Goal: Transaction & Acquisition: Purchase product/service

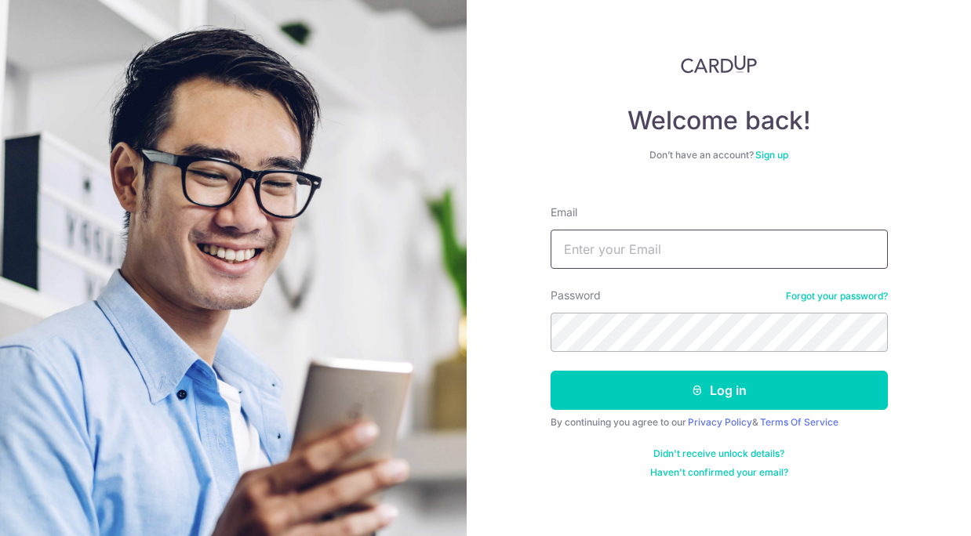
click at [637, 252] on input "Email" at bounding box center [718, 249] width 337 height 39
type input "[EMAIL_ADDRESS][DOMAIN_NAME]"
click at [550, 371] on button "Log in" at bounding box center [718, 390] width 337 height 39
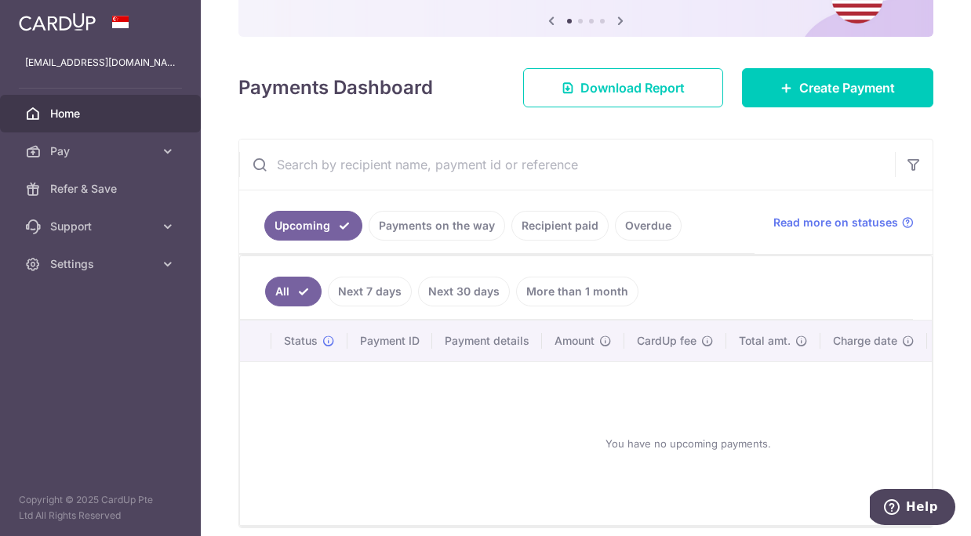
click at [536, 229] on link "Recipient paid" at bounding box center [559, 226] width 97 height 30
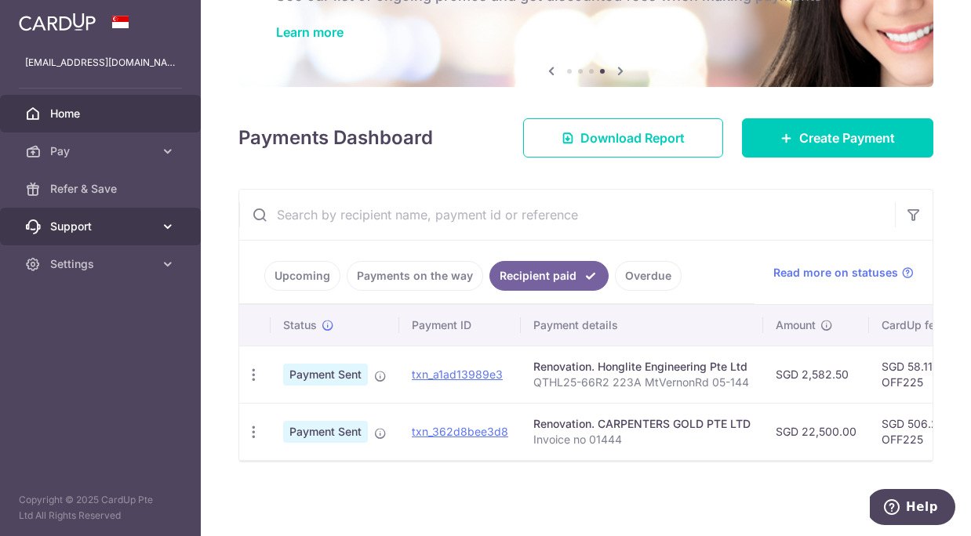
click at [154, 220] on link "Support" at bounding box center [100, 227] width 201 height 38
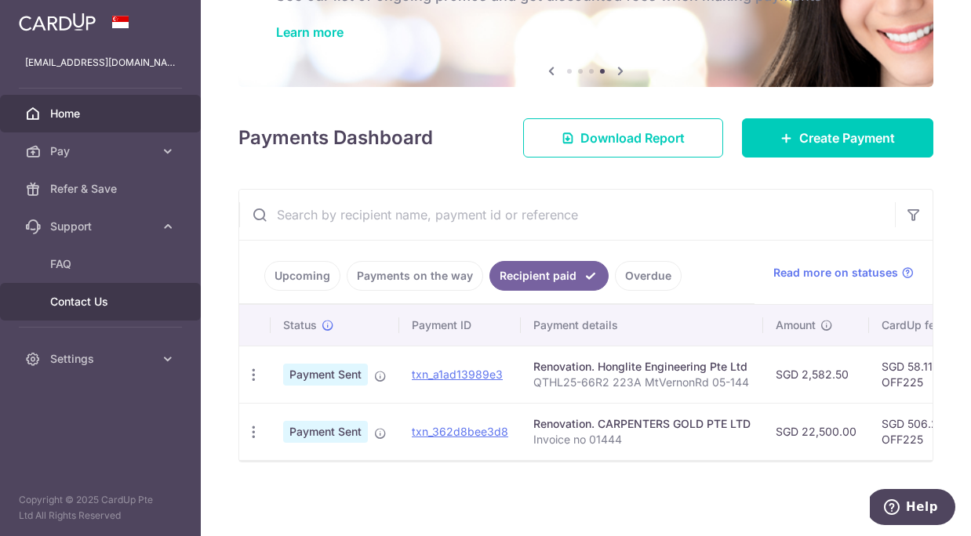
click at [103, 303] on span "Contact Us" at bounding box center [101, 302] width 103 height 16
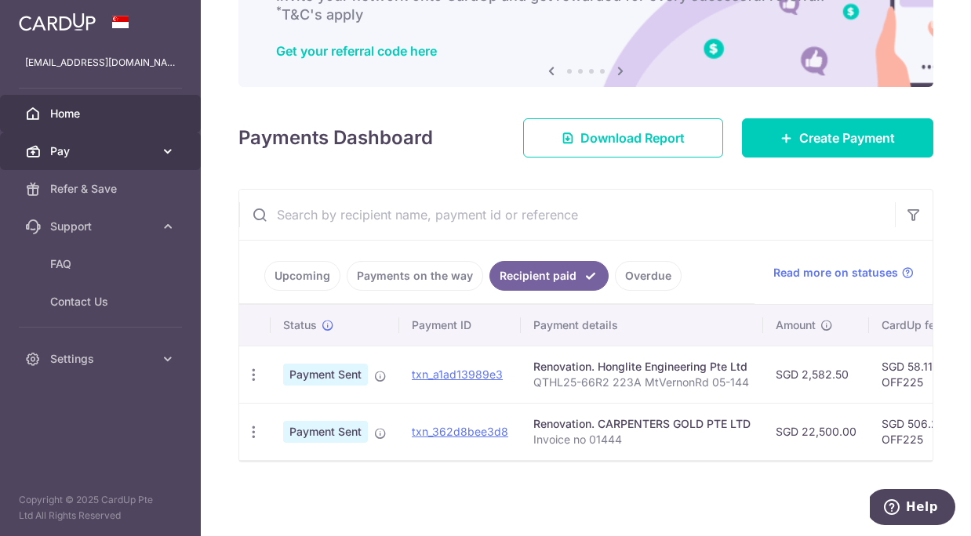
click at [162, 146] on icon at bounding box center [168, 151] width 16 height 16
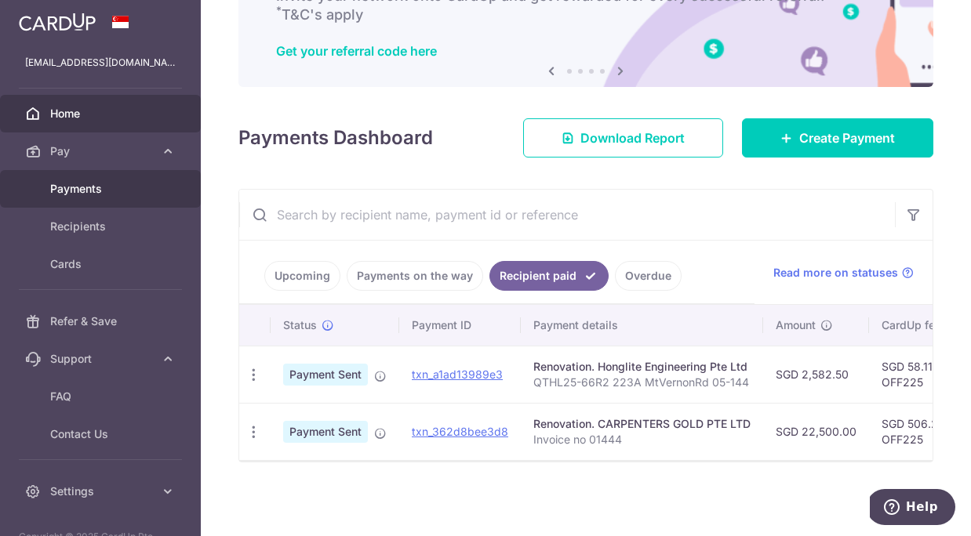
click at [106, 199] on link "Payments" at bounding box center [100, 189] width 201 height 38
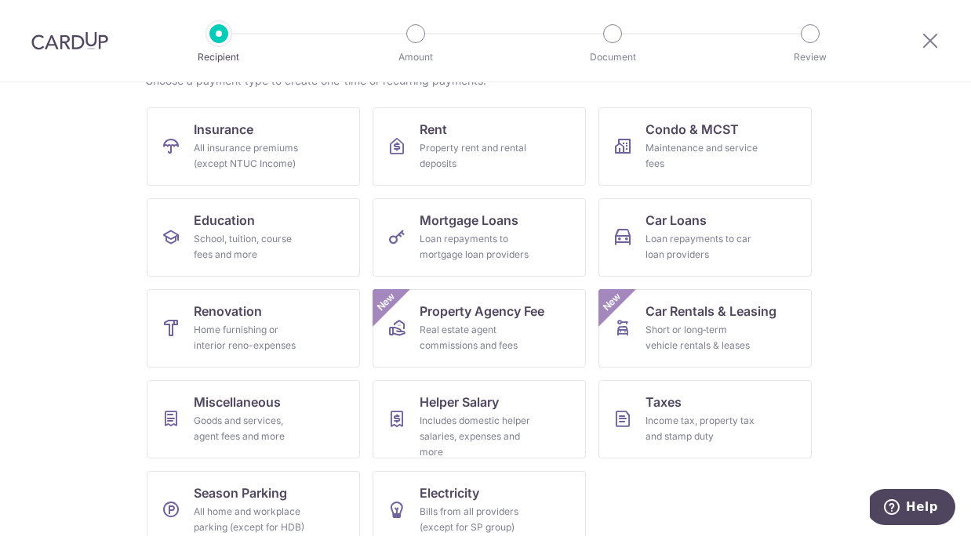
scroll to position [134, 0]
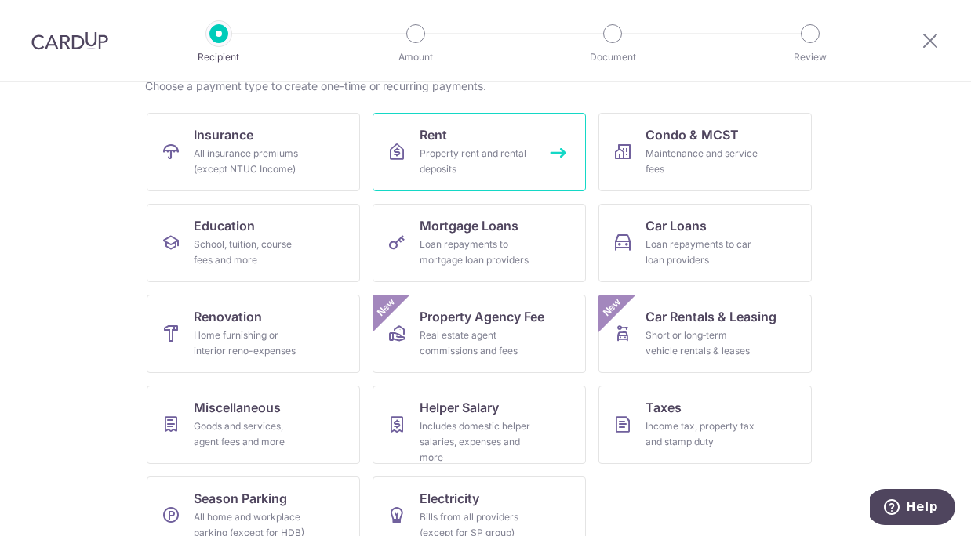
click at [470, 162] on div "Property rent and rental deposits" at bounding box center [475, 161] width 113 height 31
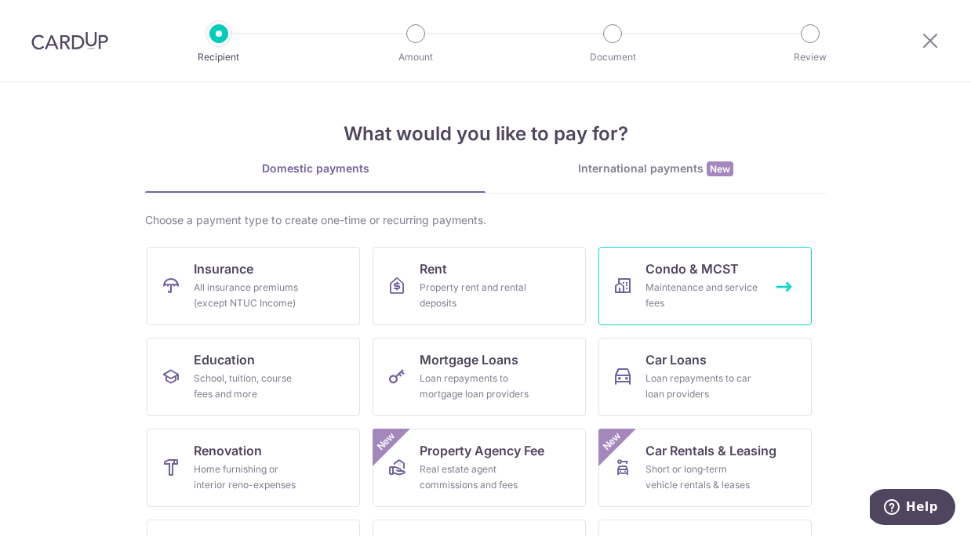
click at [623, 286] on icon at bounding box center [622, 286] width 19 height 19
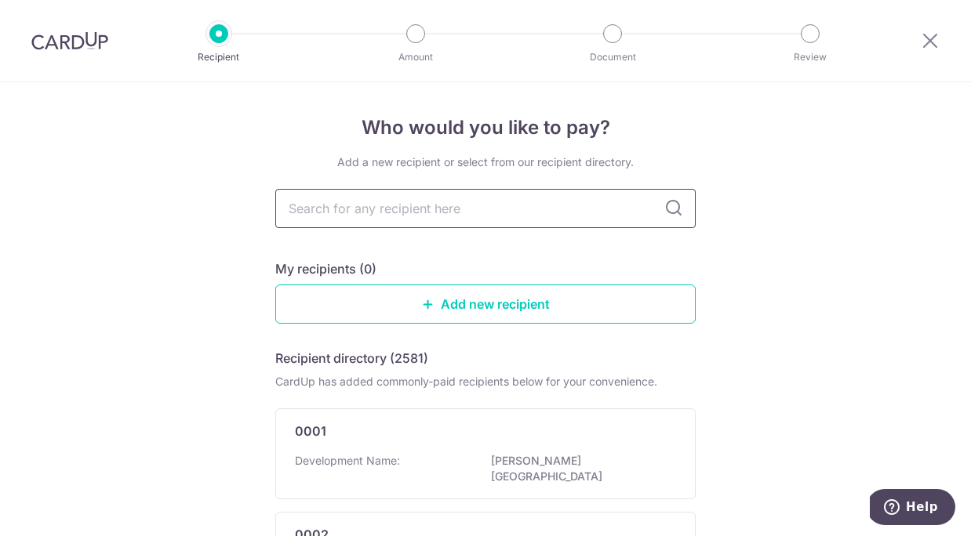
click at [365, 212] on input "text" at bounding box center [485, 208] width 420 height 39
type input "car"
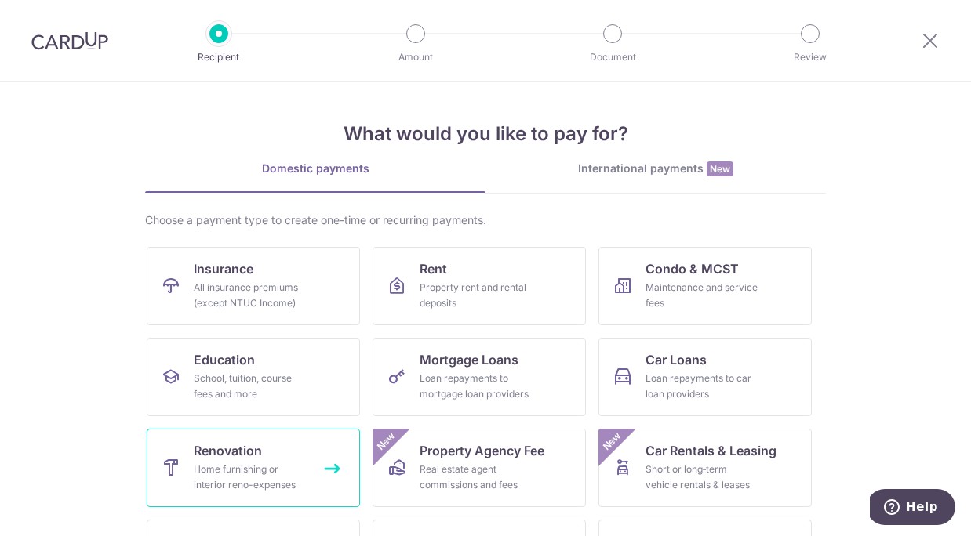
click at [212, 458] on span "Renovation" at bounding box center [228, 450] width 68 height 19
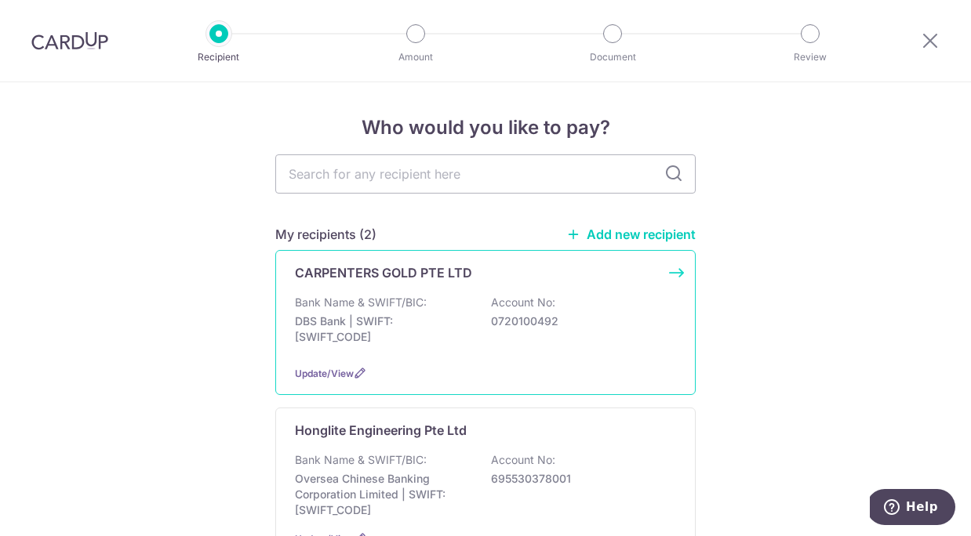
click at [400, 309] on p "Bank Name & SWIFT/BIC:" at bounding box center [361, 303] width 132 height 16
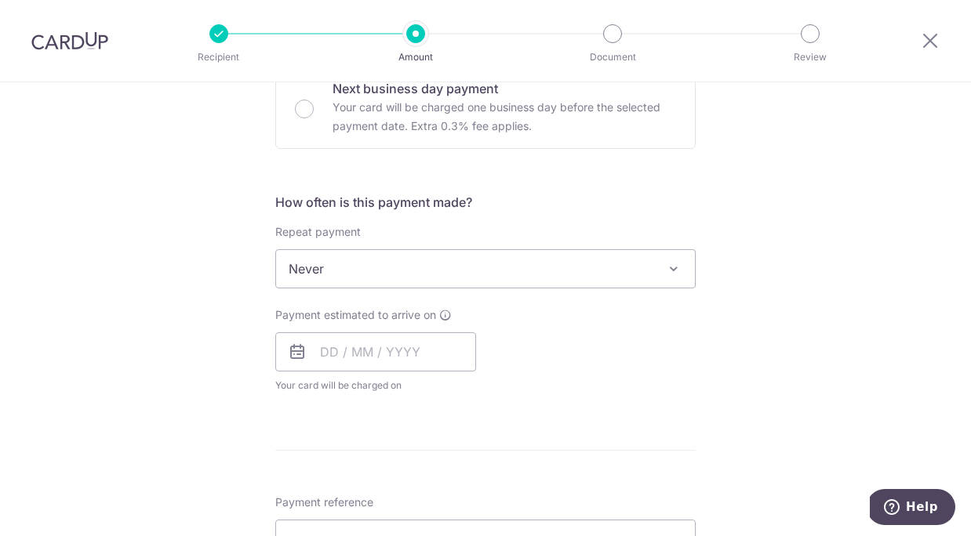
scroll to position [498, 0]
click at [385, 257] on span "Never" at bounding box center [485, 268] width 419 height 38
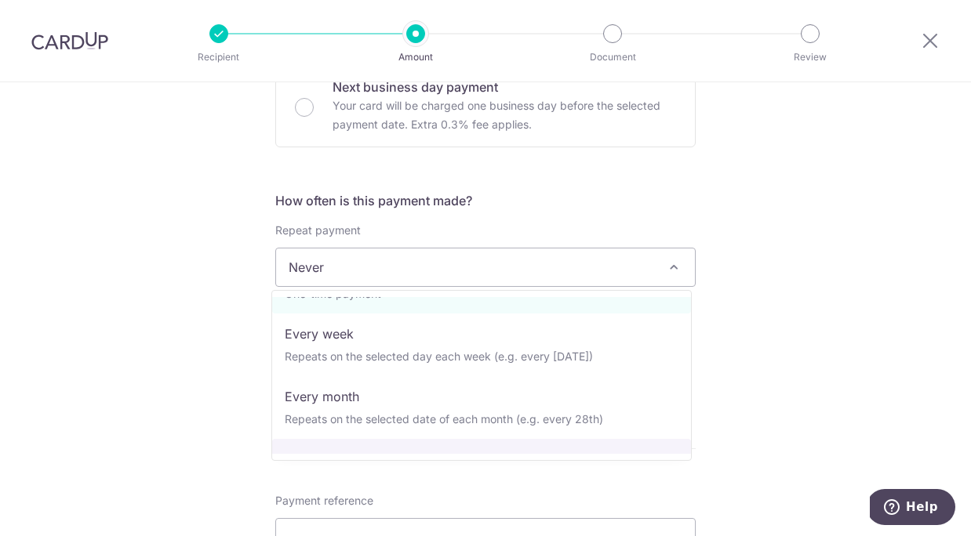
scroll to position [33, 0]
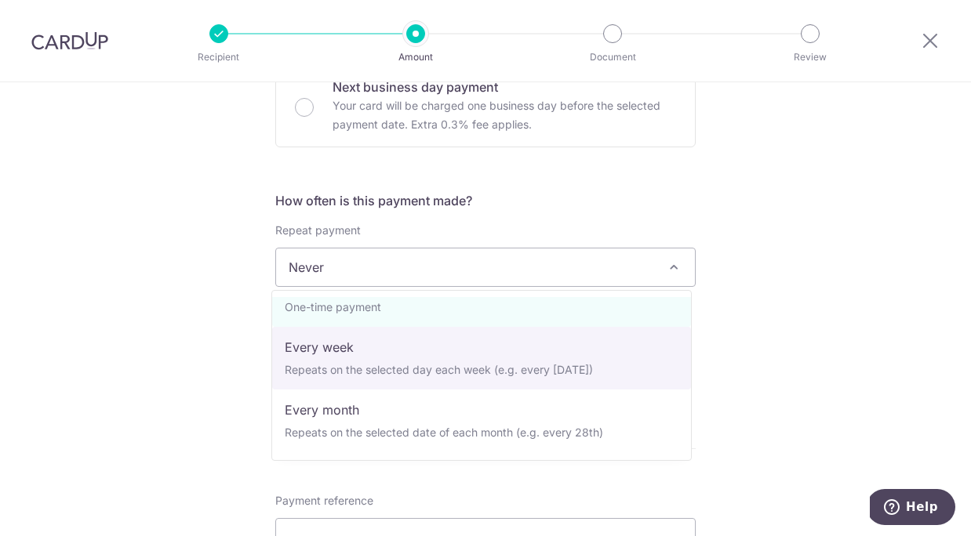
select select "2"
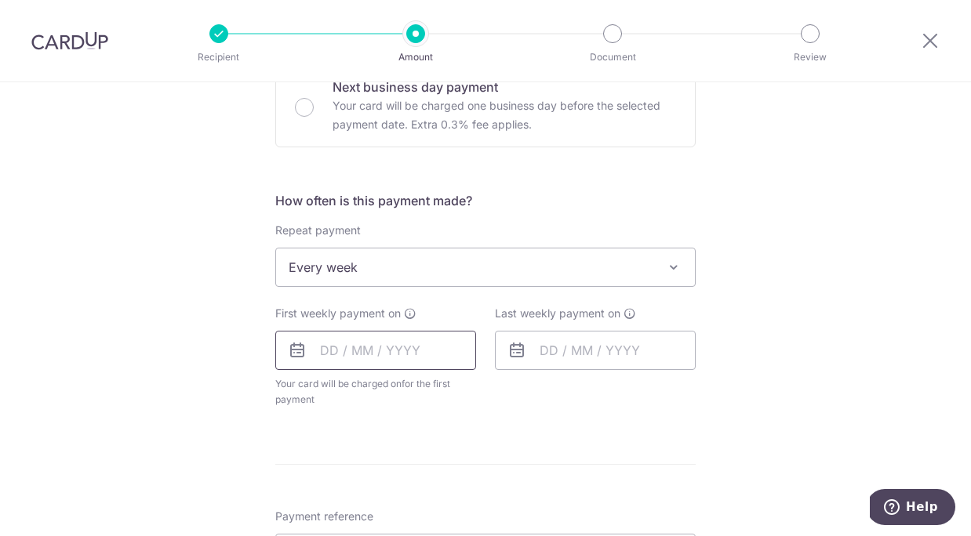
click at [323, 348] on input "text" at bounding box center [375, 350] width 201 height 39
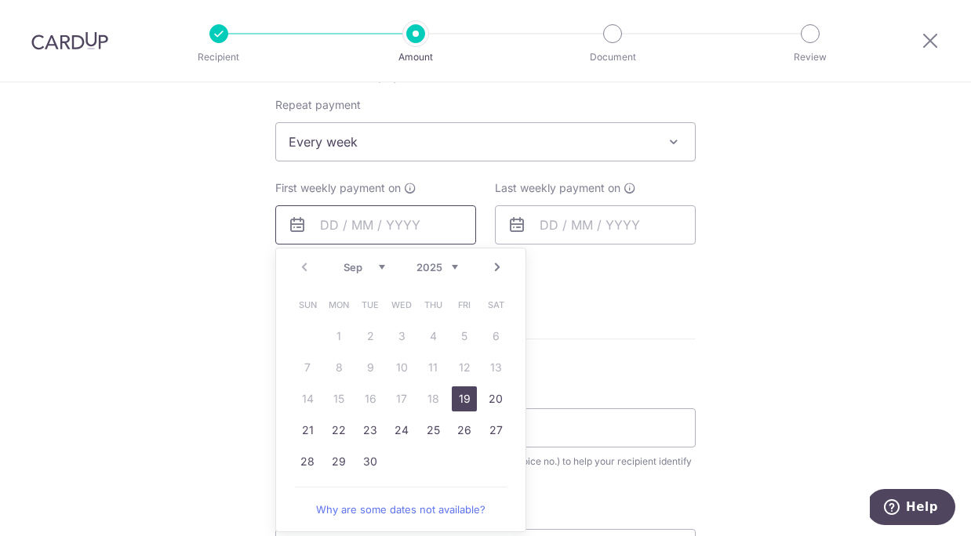
scroll to position [626, 0]
click at [495, 264] on link "Next" at bounding box center [497, 265] width 19 height 19
click at [458, 329] on link "3" at bounding box center [464, 333] width 25 height 25
type input "03/10/2025"
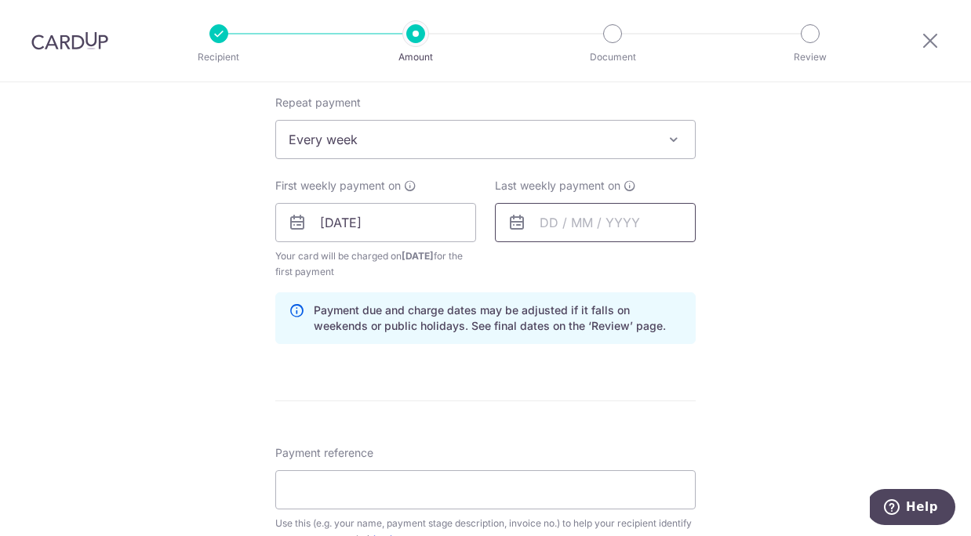
click at [559, 226] on input "text" at bounding box center [595, 222] width 201 height 39
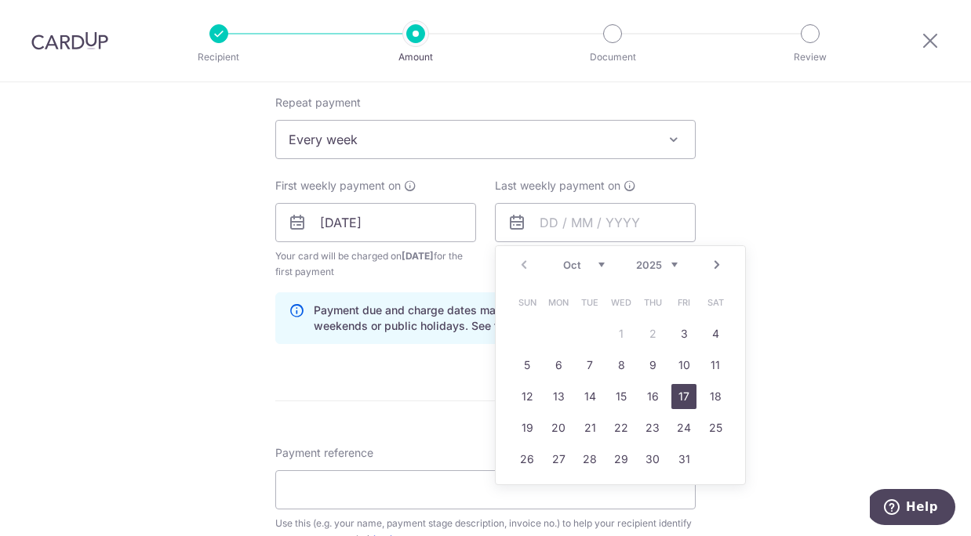
click at [681, 390] on link "17" at bounding box center [683, 396] width 25 height 25
type input "17/10/2025"
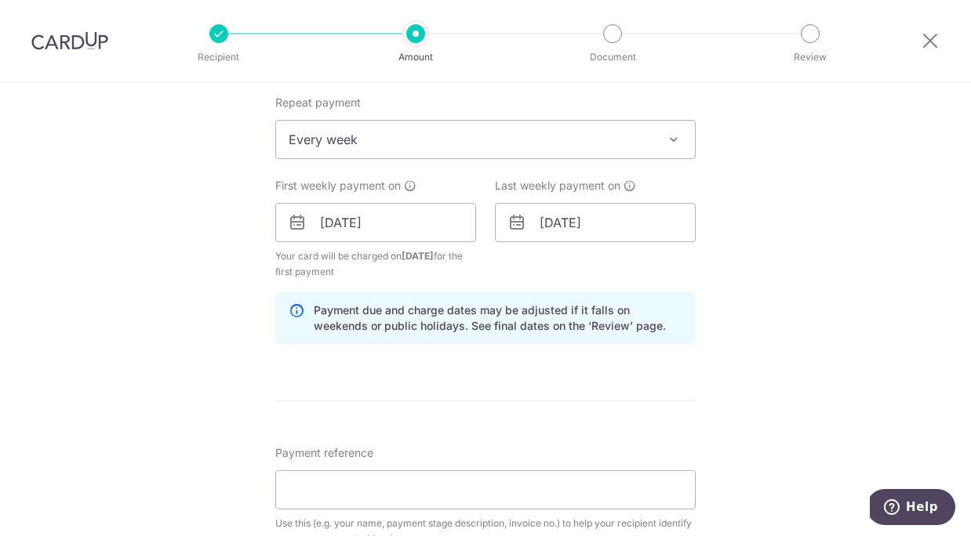
click at [740, 255] on div "Tell us more about your payment Enter payment amount SGD Select Card Select opt…" at bounding box center [485, 258] width 971 height 1603
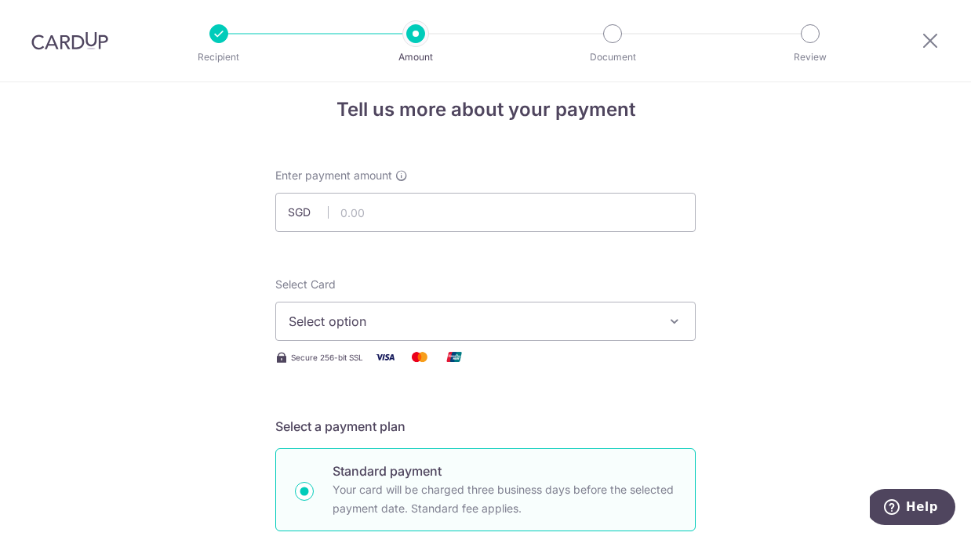
scroll to position [0, 0]
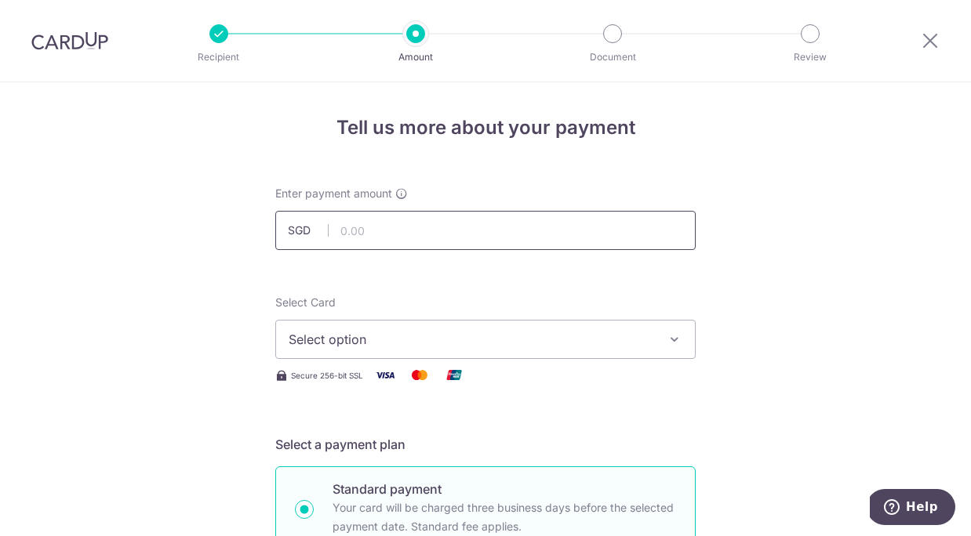
click at [400, 227] on input "text" at bounding box center [485, 230] width 420 height 39
type input "5,000.00"
click at [390, 345] on span "Select option" at bounding box center [471, 339] width 365 height 19
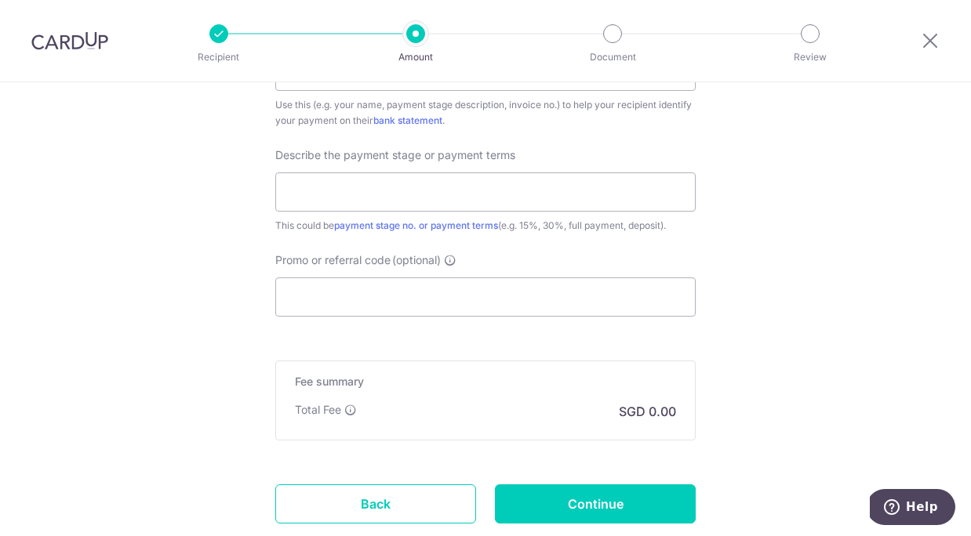
scroll to position [1046, 0]
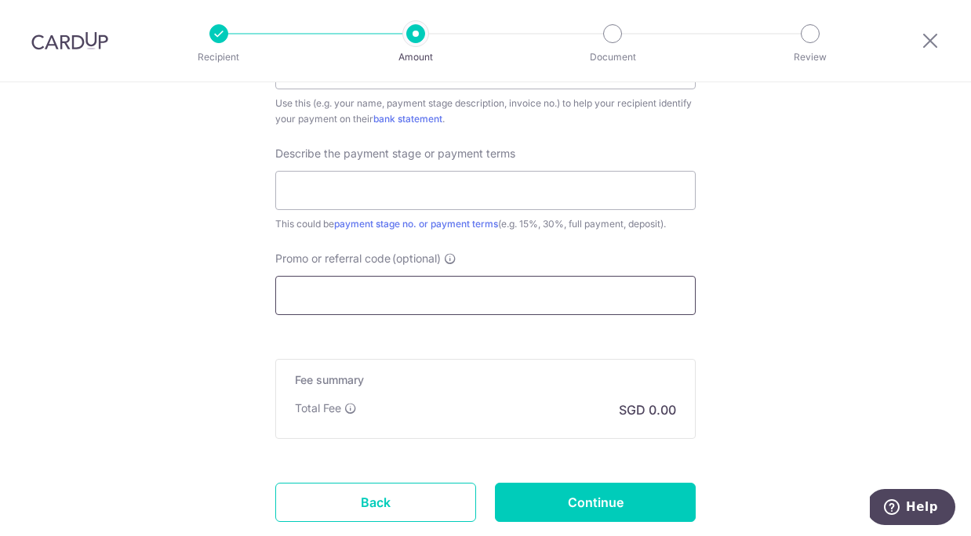
click at [415, 292] on input "Promo or referral code (optional)" at bounding box center [485, 295] width 420 height 39
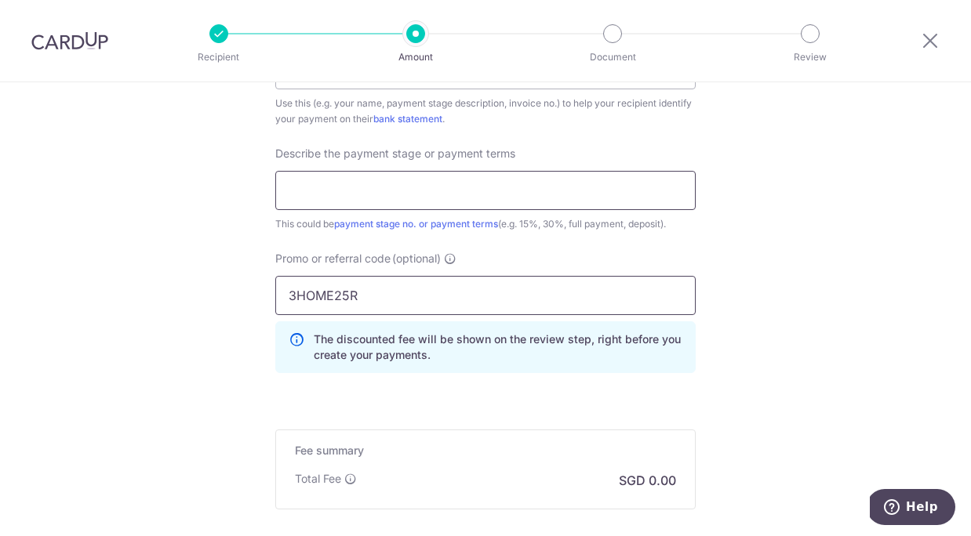
type input "3HOME25R"
click at [377, 185] on input "text" at bounding box center [485, 190] width 420 height 39
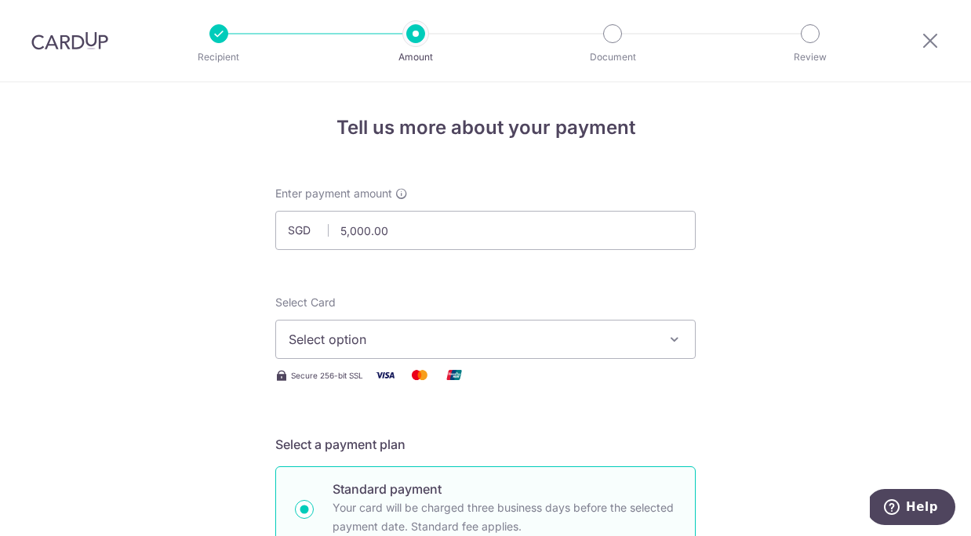
scroll to position [87, 0]
